Goal: Task Accomplishment & Management: Manage account settings

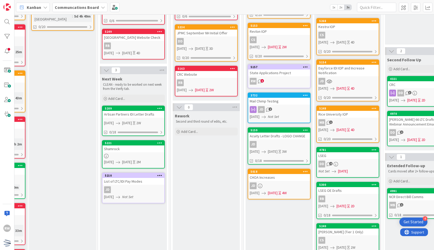
scroll to position [90, 56]
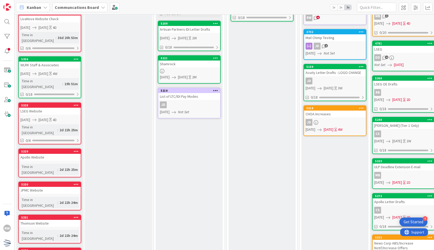
scroll to position [200, 0]
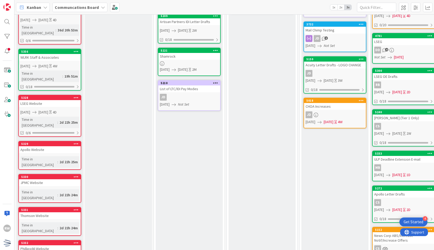
click at [66, 212] on div "Thomson Website" at bounding box center [50, 215] width 62 height 7
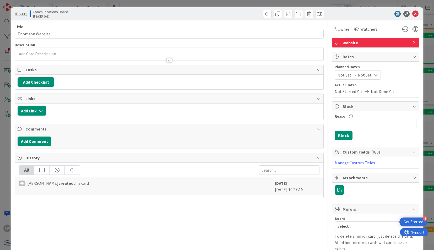
click at [339, 75] on span "Not Set" at bounding box center [344, 75] width 14 height 6
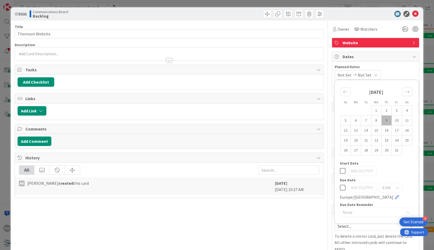
click at [382, 117] on td "9" at bounding box center [386, 120] width 10 height 10
type input "[DATE]"
click at [372, 130] on td "15" at bounding box center [376, 130] width 10 height 10
type input "[DATE]"
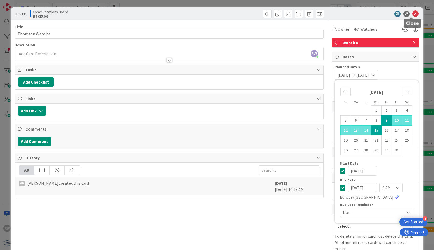
click at [412, 13] on icon at bounding box center [415, 14] width 6 height 6
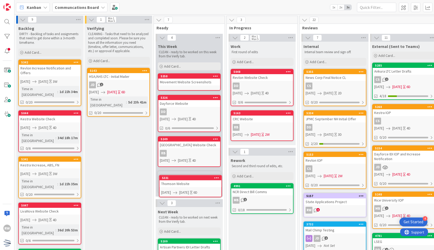
scroll to position [3, 0]
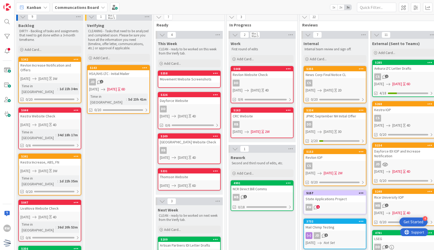
click at [185, 177] on div "Thomson Website" at bounding box center [189, 176] width 62 height 7
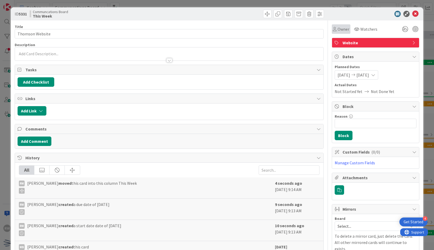
click at [340, 29] on span "Owner" at bounding box center [343, 29] width 12 height 6
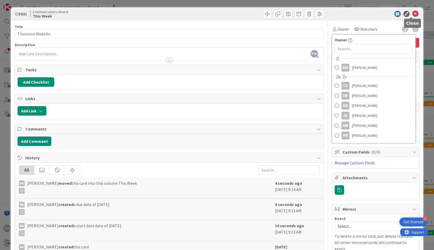
click at [412, 13] on icon at bounding box center [415, 14] width 6 height 6
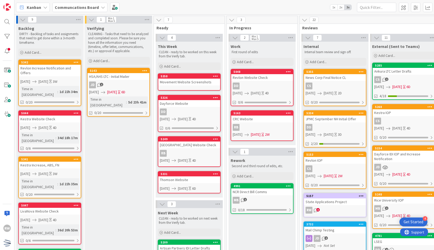
click at [130, 85] on div "JD 1" at bounding box center [118, 84] width 62 height 7
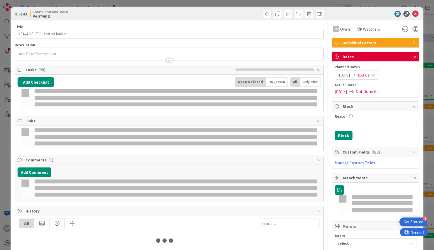
click at [344, 74] on span "[DATE]" at bounding box center [343, 75] width 13 height 6
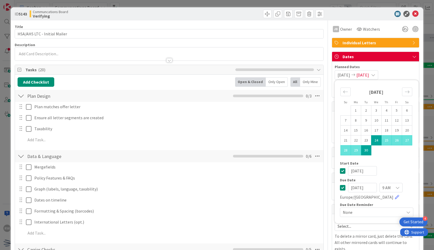
click at [372, 139] on td "24" at bounding box center [376, 140] width 10 height 10
click at [404, 91] on icon "Move forward to switch to the next month." at bounding box center [406, 91] width 5 height 5
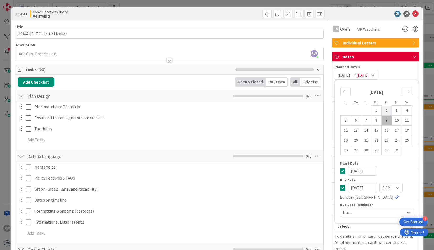
click at [384, 114] on td "2" at bounding box center [386, 111] width 10 height 10
type input "[DATE]"
click at [384, 119] on td "9" at bounding box center [386, 120] width 10 height 10
type input "[DATE]"
click at [384, 119] on td "9" at bounding box center [386, 120] width 10 height 10
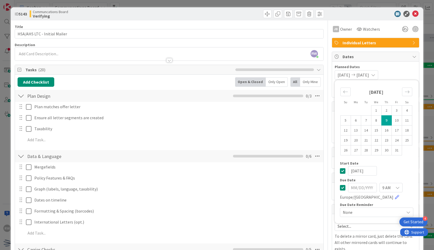
type input "[DATE]"
click at [362, 129] on td "14" at bounding box center [366, 130] width 10 height 10
type input "[DATE]"
click at [381, 119] on td "9" at bounding box center [386, 120] width 10 height 10
type input "[DATE]"
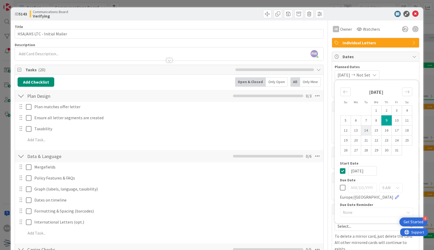
click at [361, 127] on td "14" at bounding box center [366, 130] width 10 height 10
type input "[DATE]"
click at [412, 16] on icon at bounding box center [415, 14] width 6 height 6
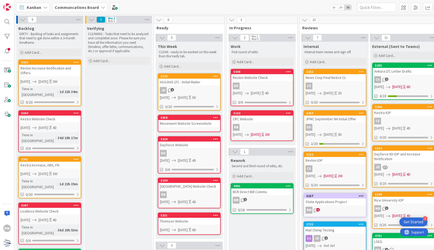
click at [187, 85] on div "HSA/AHS LTC - Initial Mailer" at bounding box center [189, 82] width 62 height 7
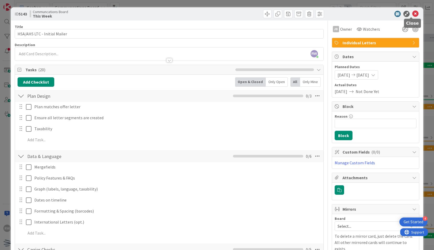
click at [413, 16] on icon at bounding box center [415, 14] width 6 height 6
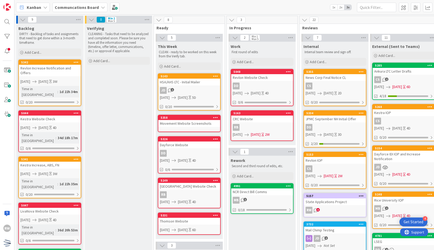
click at [205, 81] on div "HSA/AHS LTC - Initial Mailer" at bounding box center [189, 82] width 62 height 7
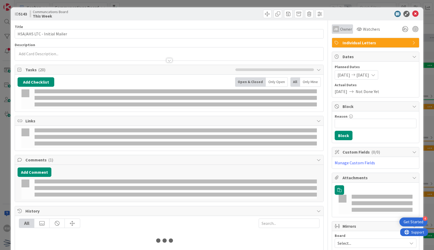
click at [335, 29] on div "JD Owner" at bounding box center [342, 29] width 19 height 6
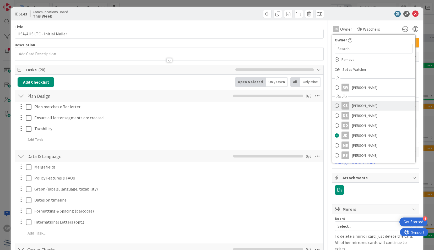
click at [358, 106] on span "[PERSON_NAME]" at bounding box center [364, 106] width 25 height 8
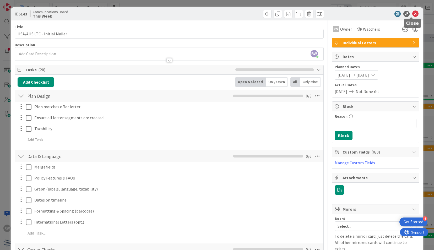
click at [412, 14] on icon at bounding box center [415, 14] width 6 height 6
